Goal: Feedback & Contribution: Submit feedback/report problem

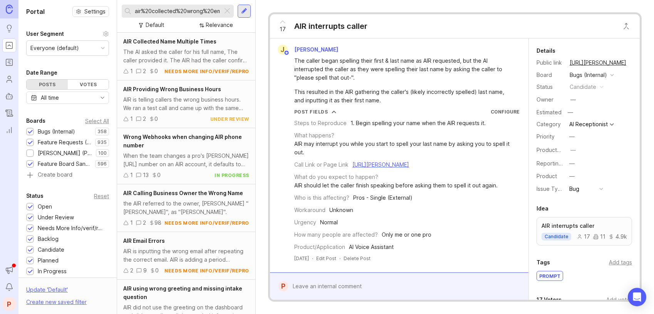
click at [227, 8] on div at bounding box center [227, 11] width 9 height 10
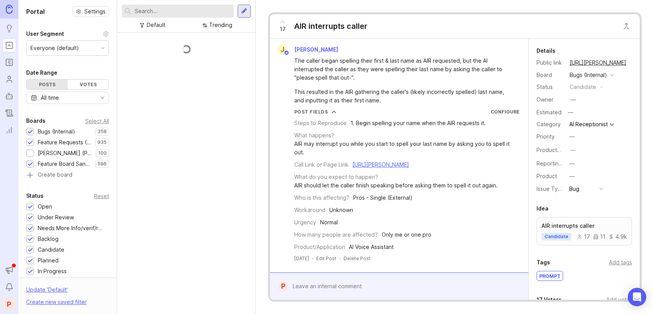
click at [227, 8] on input "text" at bounding box center [183, 11] width 96 height 8
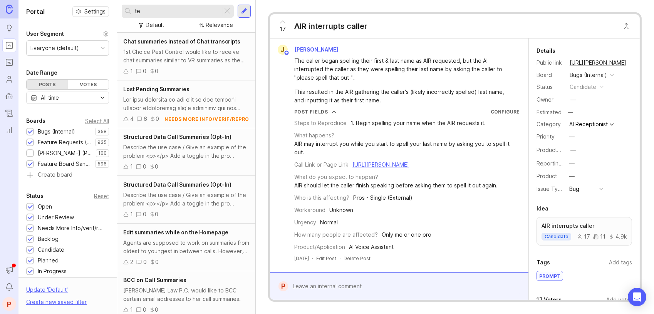
type input "t"
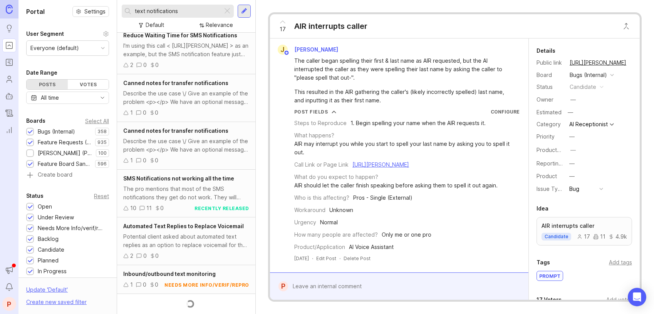
scroll to position [687, 0]
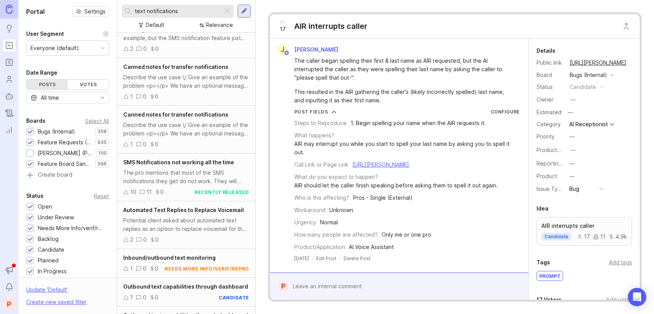
click at [198, 184] on div "SMS Notifications not working all the time The pro mentions that most of the SM…" at bounding box center [186, 178] width 138 height 48
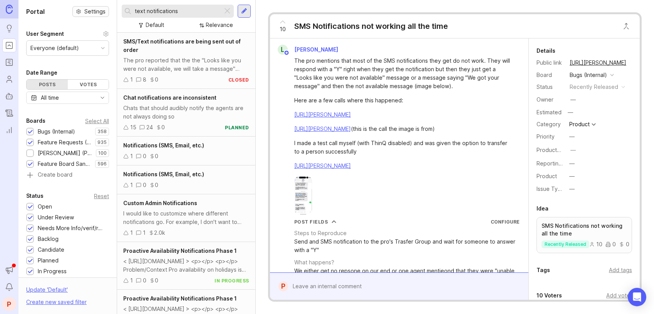
drag, startPoint x: 185, startPoint y: 12, endPoint x: 92, endPoint y: 8, distance: 93.6
click at [92, 8] on div "Portal Settings User Segment Everyone (default) Date Range Posts Votes All time…" at bounding box center [335, 157] width 635 height 314
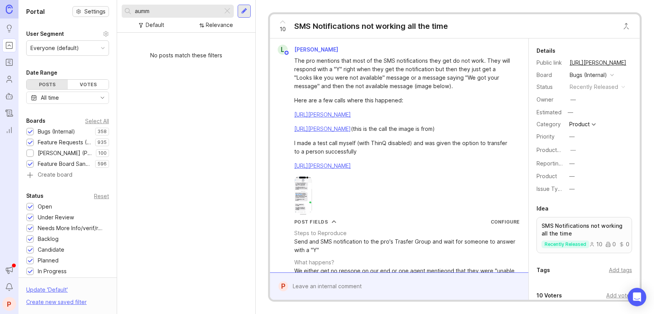
type input "aumm"
click at [156, 12] on input "aumm" at bounding box center [177, 11] width 85 height 8
type input "a"
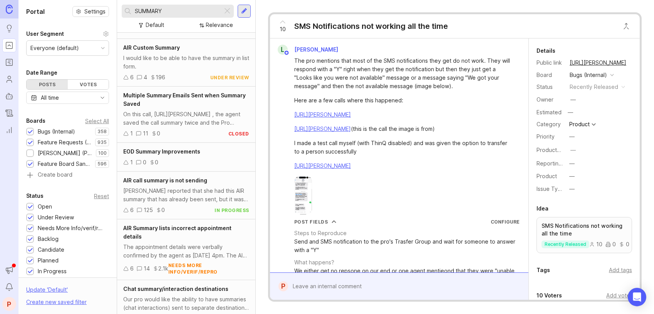
scroll to position [386, 0]
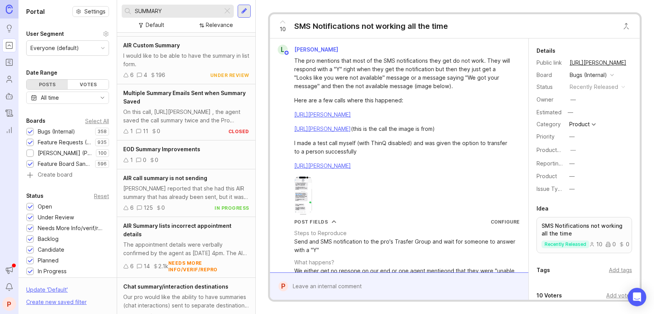
click at [167, 178] on span "AIR call summary is not sending" at bounding box center [165, 178] width 84 height 7
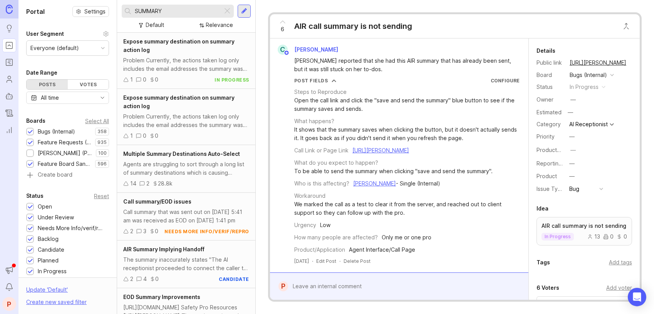
drag, startPoint x: 185, startPoint y: 13, endPoint x: 129, endPoint y: 8, distance: 55.7
click at [129, 8] on div "SUMMARY" at bounding box center [172, 11] width 101 height 13
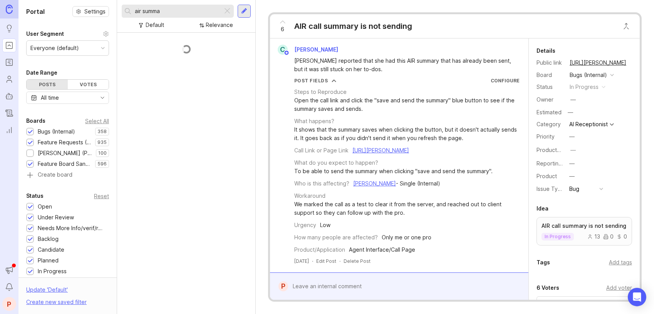
scroll to position [74, 0]
type input "a"
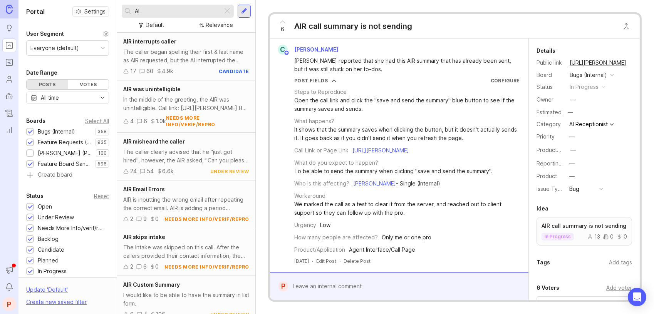
type input "A"
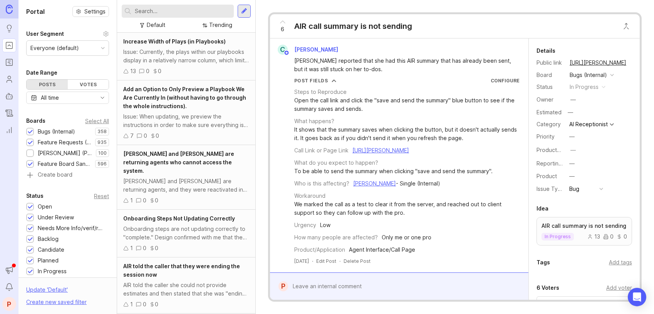
click at [244, 13] on div at bounding box center [244, 11] width 6 height 7
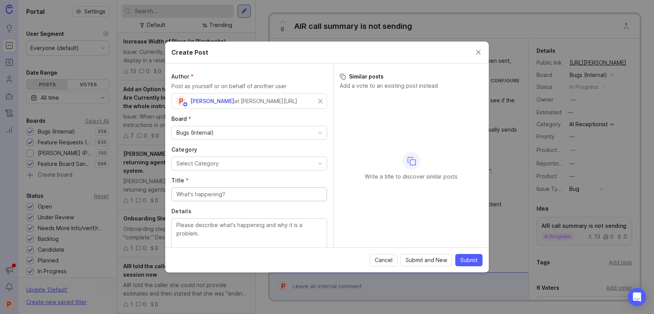
click at [212, 160] on div "Select Category" at bounding box center [197, 163] width 42 height 8
click at [207, 196] on input "Title *" at bounding box center [249, 194] width 146 height 8
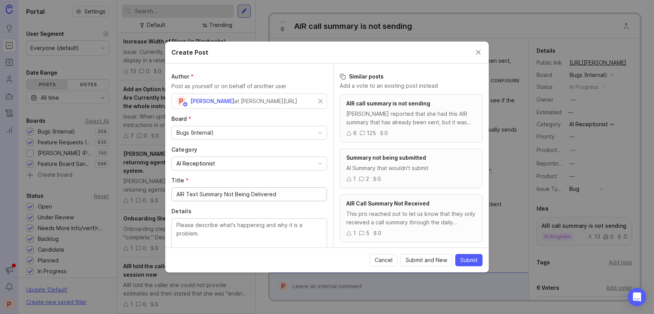
type input "AIR Text Summary Not Being Delivered"
click at [214, 228] on textarea "Details" at bounding box center [249, 233] width 146 height 25
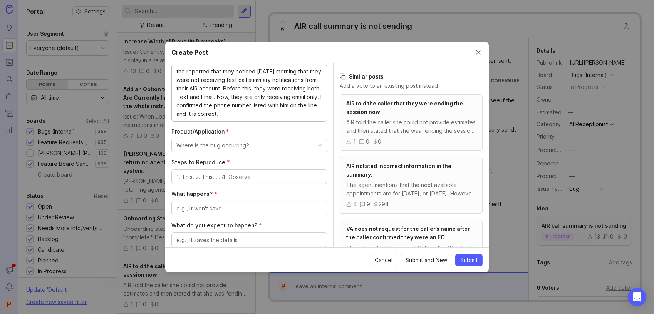
scroll to position [154, 0]
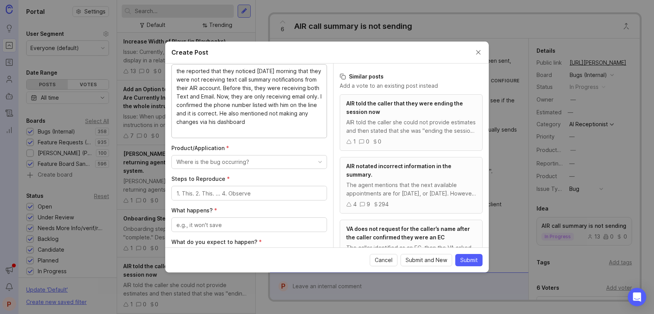
type textarea "the reported that they noticed [DATE] morning that they were not receiving text…"
click at [237, 158] on div "Where is the bug occurring?" at bounding box center [212, 162] width 73 height 8
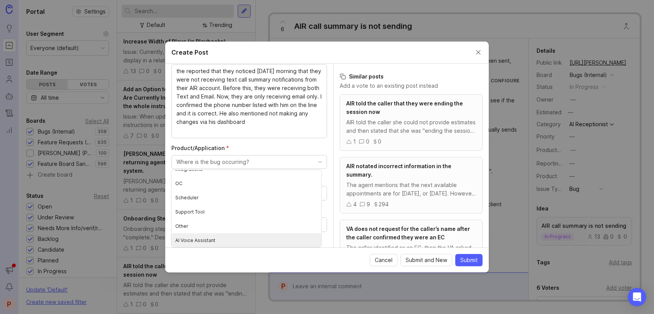
click at [233, 238] on Assistant "AI Voice Assistant" at bounding box center [246, 240] width 150 height 14
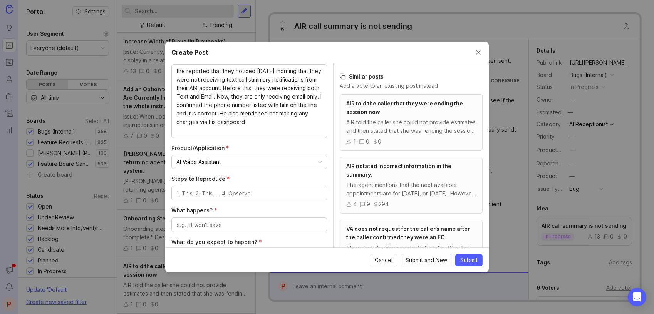
scroll to position [205, 0]
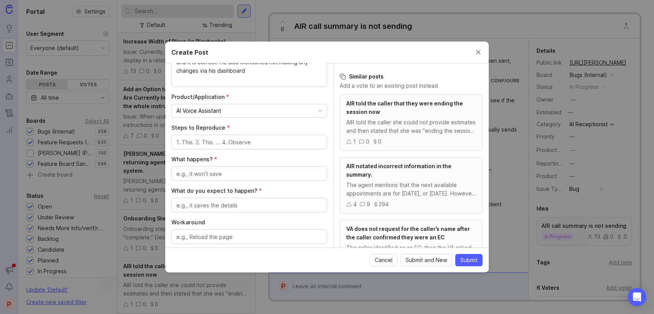
click at [237, 144] on textarea "Steps to Reproduce *" at bounding box center [249, 142] width 146 height 8
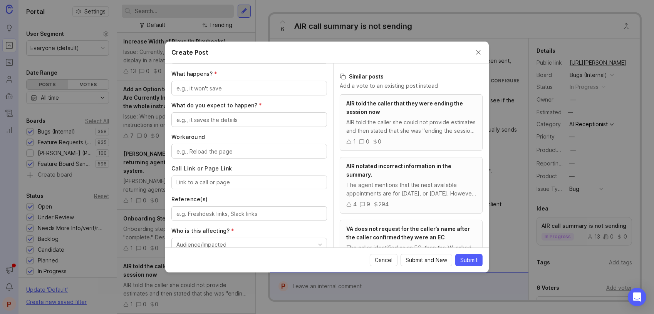
scroll to position [256, 0]
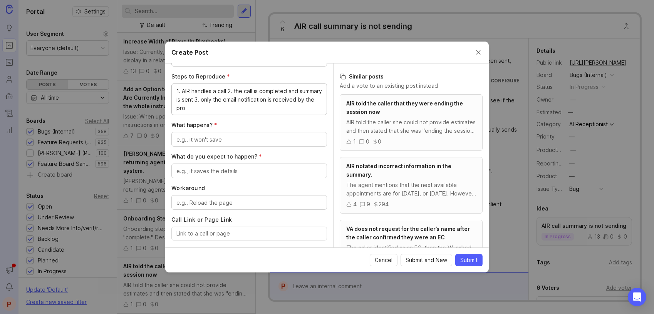
type textarea "1. AIR handles a call 2. the call is completed and summary is sent 3. only the …"
click at [237, 144] on div at bounding box center [249, 139] width 156 height 15
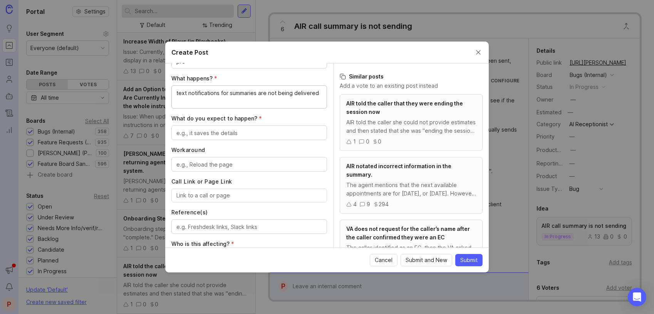
scroll to position [308, 0]
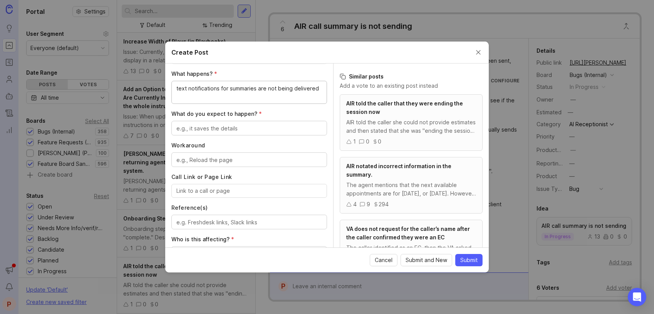
type textarea "text notifications for summaries are not being delivered"
click at [233, 127] on textarea "What do you expect to happen? *" at bounding box center [249, 128] width 146 height 8
type textarea "for text summary notifications to be delivered"
click at [231, 156] on textarea "Workaround" at bounding box center [249, 160] width 146 height 8
type textarea "add the number as an email?"
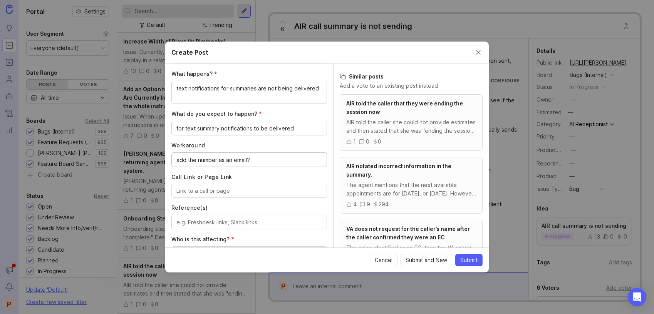
click at [224, 192] on input "Call Link or Page Link" at bounding box center [249, 191] width 146 height 8
paste input "Palms Hair Salon"
type input "Palms Hair Salon"
paste input "[URL][PERSON_NAME]"
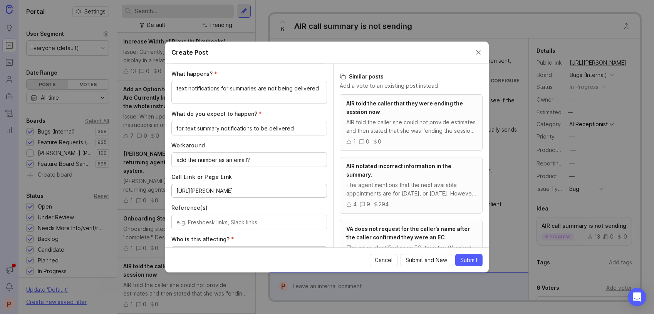
type input "[URL][PERSON_NAME]"
click at [201, 219] on textarea "Reference(s)" at bounding box center [249, 222] width 146 height 8
paste textarea "[URL][PERSON_NAME][DOMAIN_NAME]"
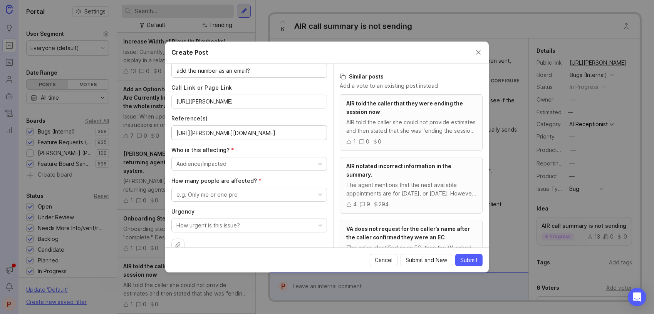
scroll to position [409, 0]
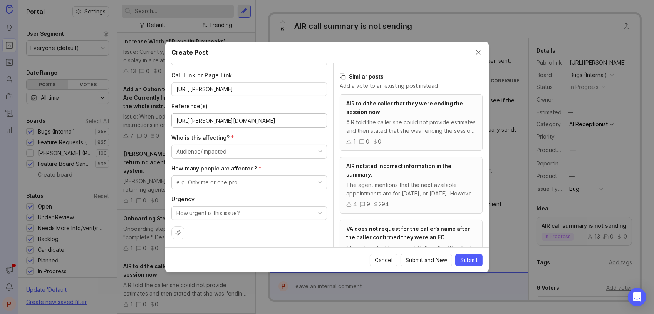
type textarea "[URL][PERSON_NAME][DOMAIN_NAME]"
click at [213, 151] on div "Audience/Impacted" at bounding box center [201, 151] width 50 height 8
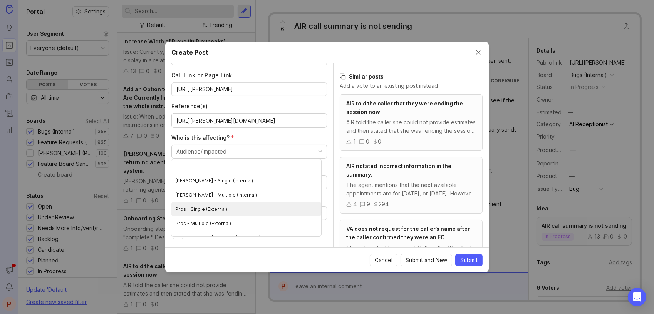
click at [232, 204] on \(External\) "Pros - Single (External)" at bounding box center [246, 209] width 150 height 14
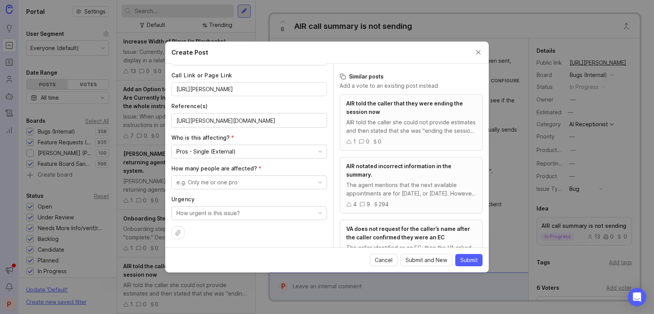
click at [225, 184] on div "e.g. Only me or one pro" at bounding box center [206, 182] width 61 height 8
click at [218, 206] on pro "Only me or one pro" at bounding box center [246, 211] width 150 height 14
click at [241, 214] on button "How urgent is this issue?" at bounding box center [249, 213] width 156 height 14
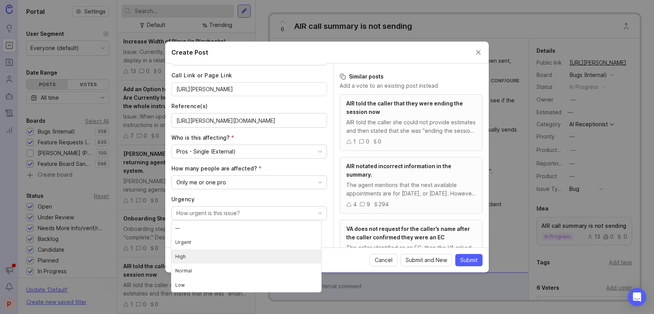
click at [204, 260] on li "High" at bounding box center [246, 256] width 150 height 14
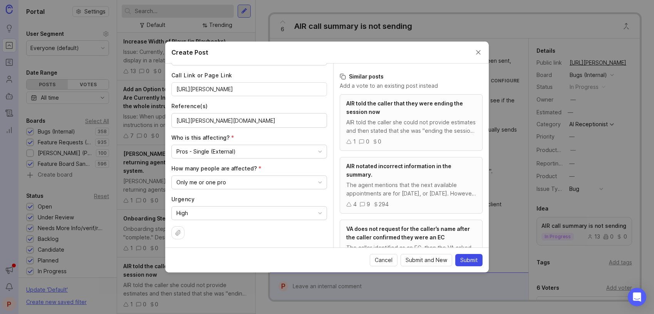
click at [464, 257] on span "Submit" at bounding box center [468, 260] width 17 height 8
